Goal: Information Seeking & Learning: Learn about a topic

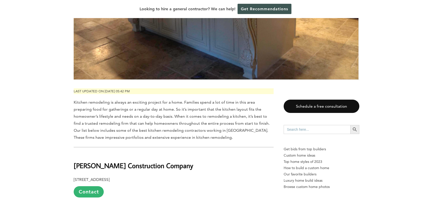
scroll to position [226, 0]
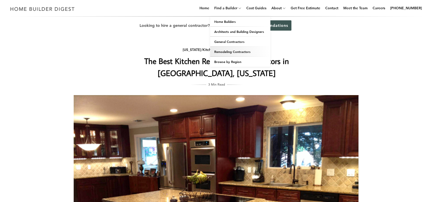
click at [236, 51] on link "Remodeling Contractors" at bounding box center [240, 52] width 60 height 10
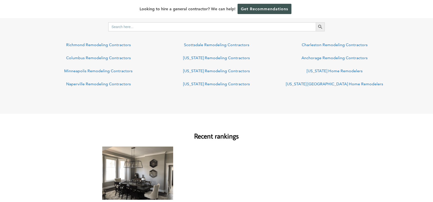
scroll to position [198, 0]
